Goal: Information Seeking & Learning: Learn about a topic

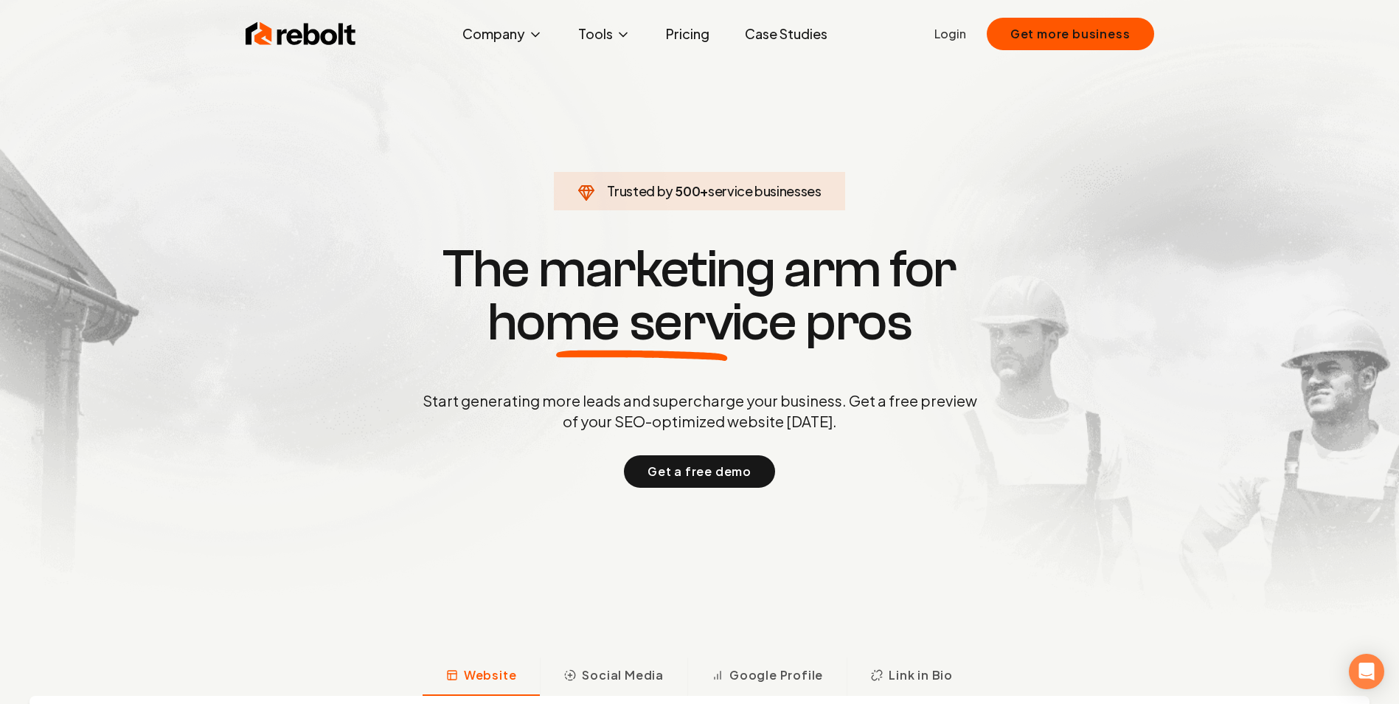
click at [685, 34] on link "Pricing" at bounding box center [687, 34] width 67 height 30
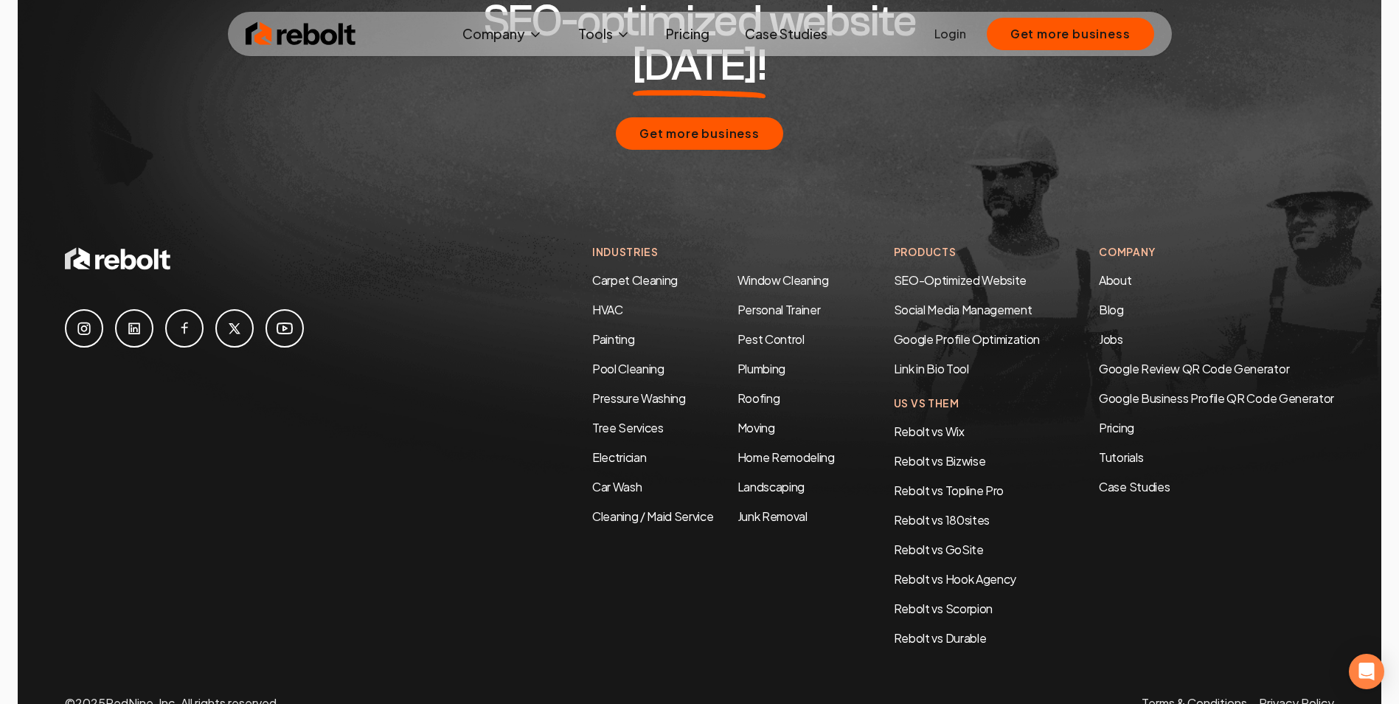
scroll to position [2837, 0]
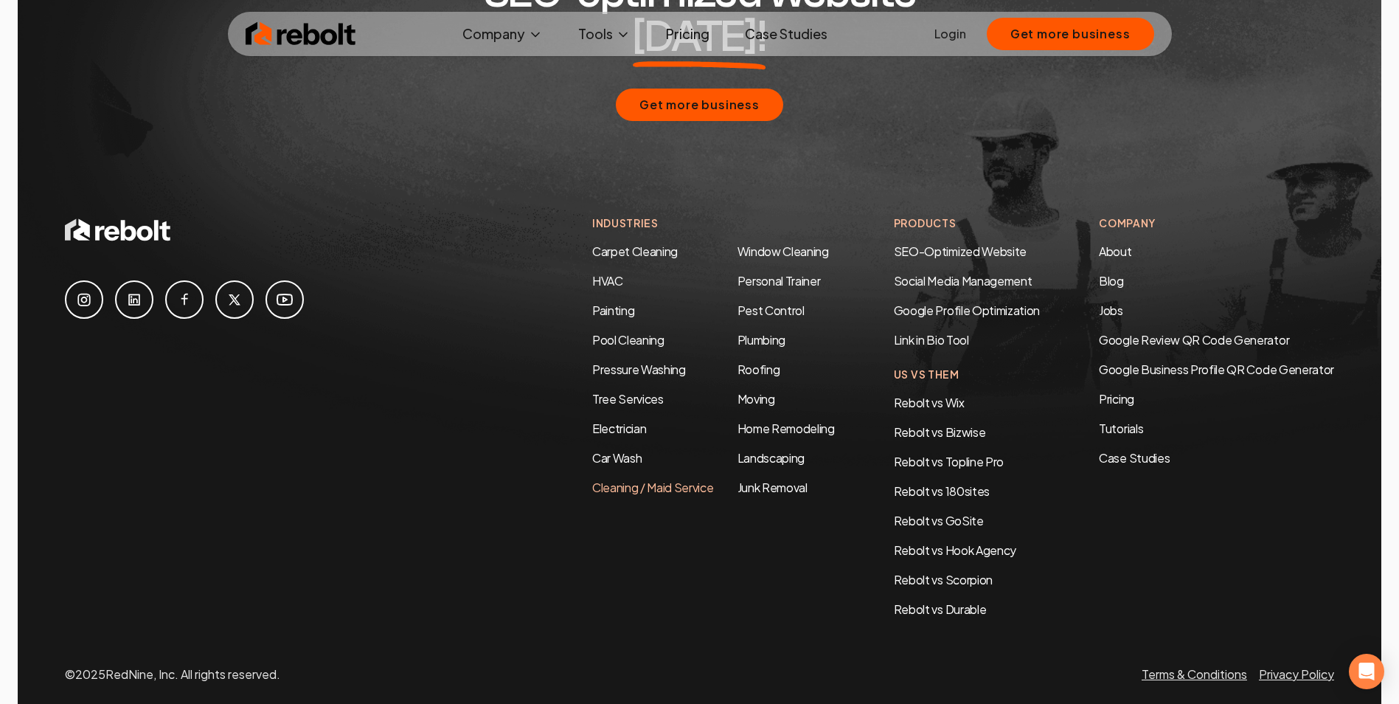
click at [602, 480] on link "Cleaning / Maid Service" at bounding box center [653, 487] width 122 height 15
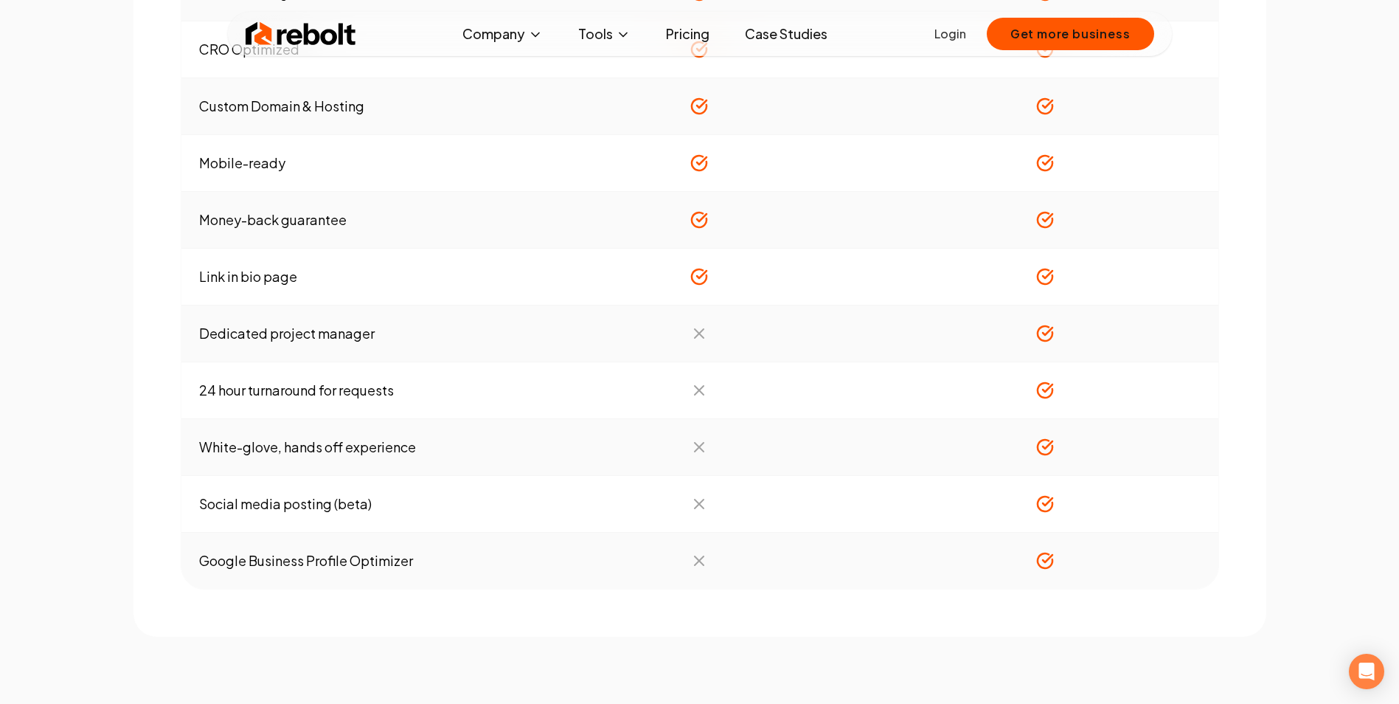
scroll to position [1183, 0]
